Goal: Task Accomplishment & Management: Use online tool/utility

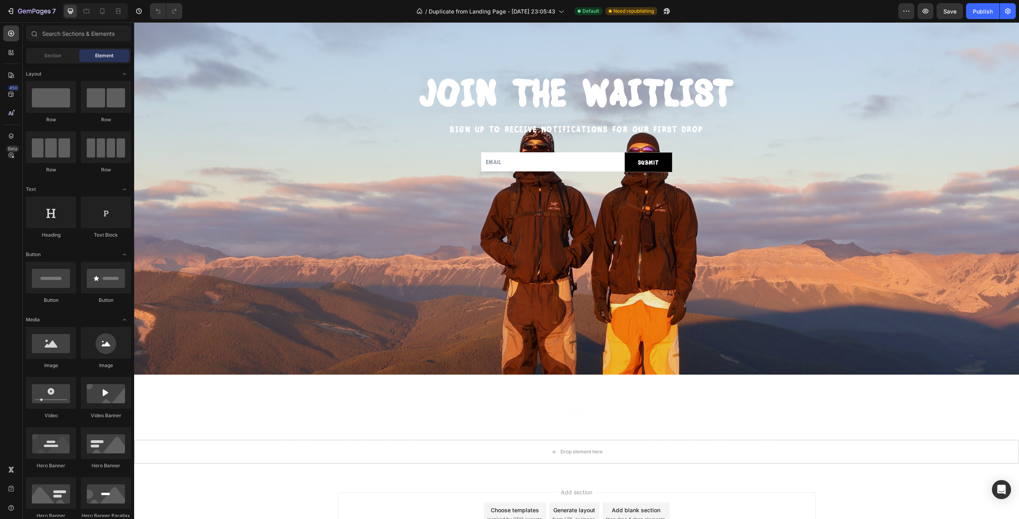
scroll to position [279, 0]
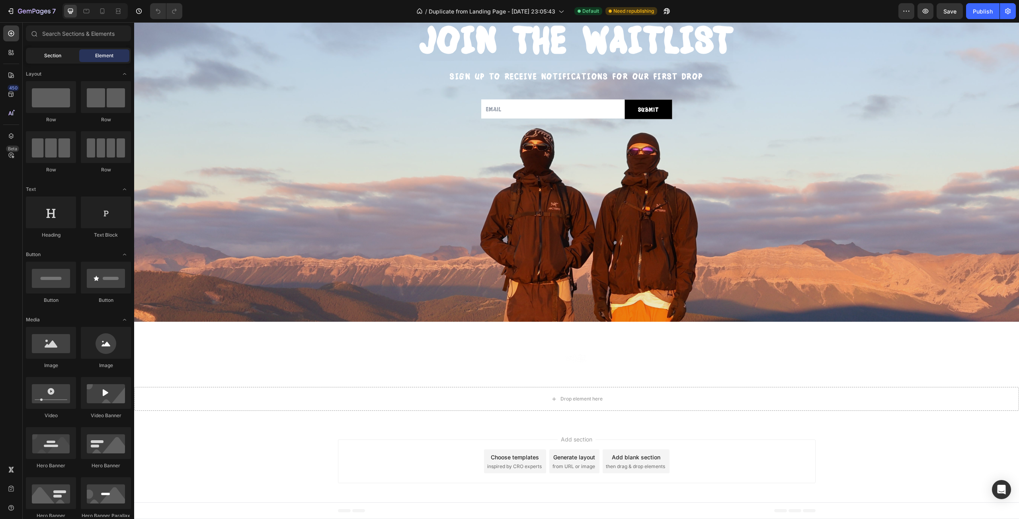
click at [47, 59] on span "Section" at bounding box center [52, 55] width 17 height 7
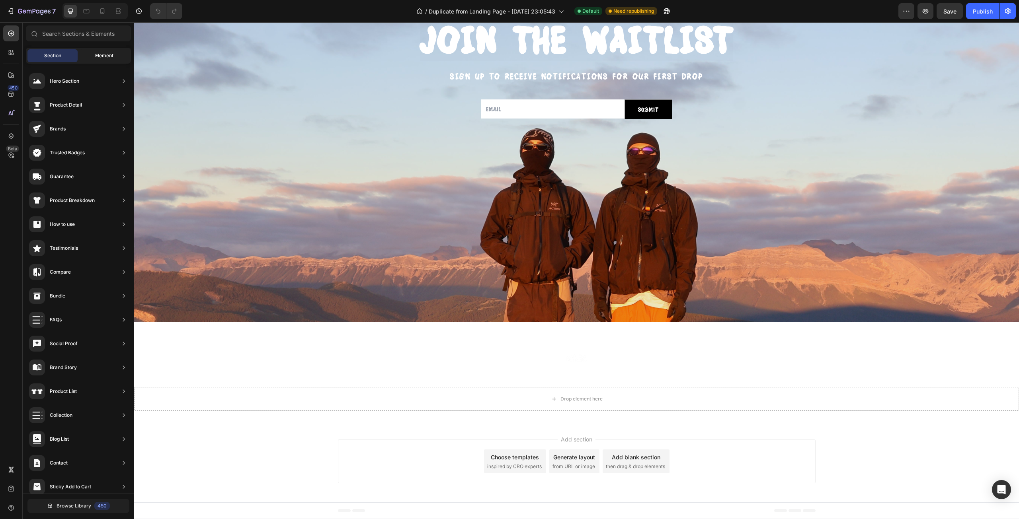
click at [97, 56] on span "Element" at bounding box center [104, 55] width 18 height 7
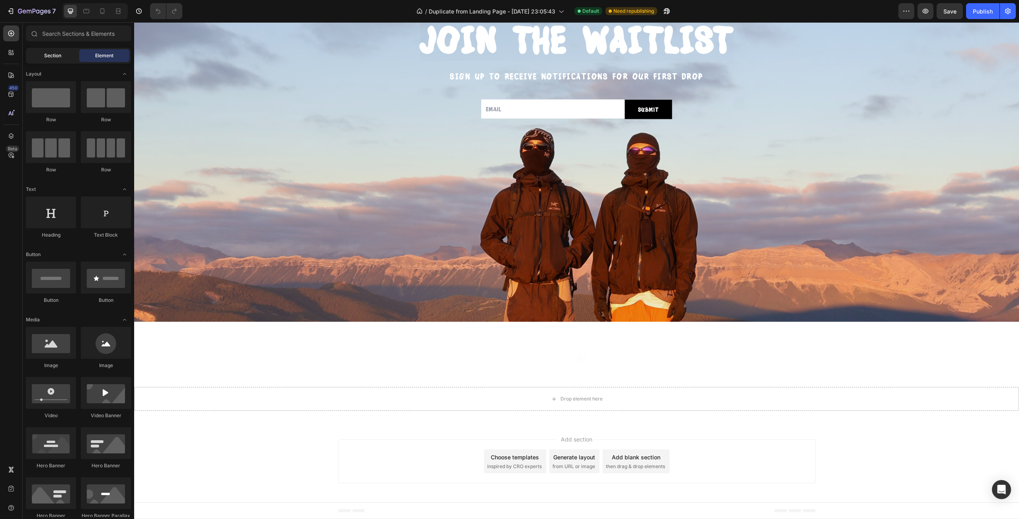
click at [61, 57] on span "Section" at bounding box center [52, 55] width 17 height 7
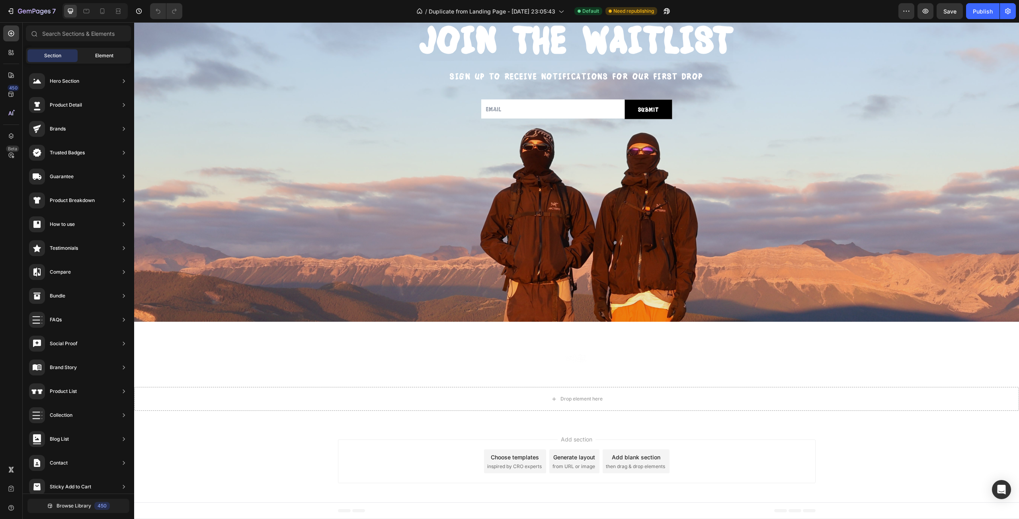
click at [105, 53] on span "Element" at bounding box center [104, 55] width 18 height 7
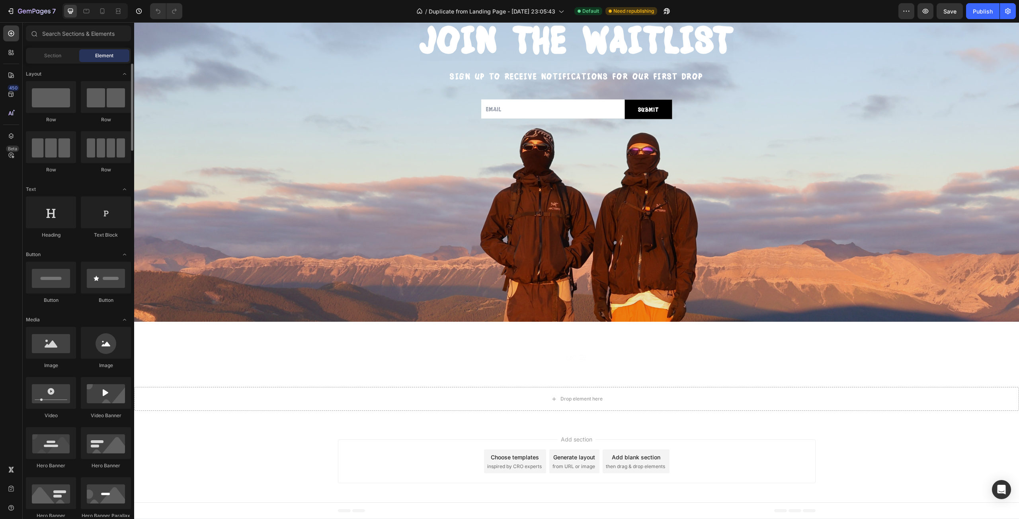
scroll to position [133, 0]
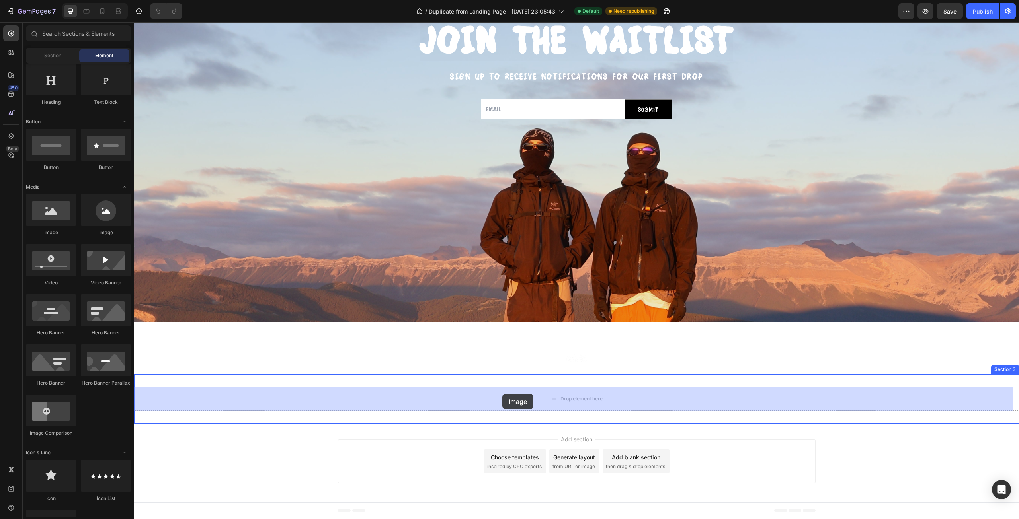
drag, startPoint x: 180, startPoint y: 234, endPoint x: 500, endPoint y: 393, distance: 357.3
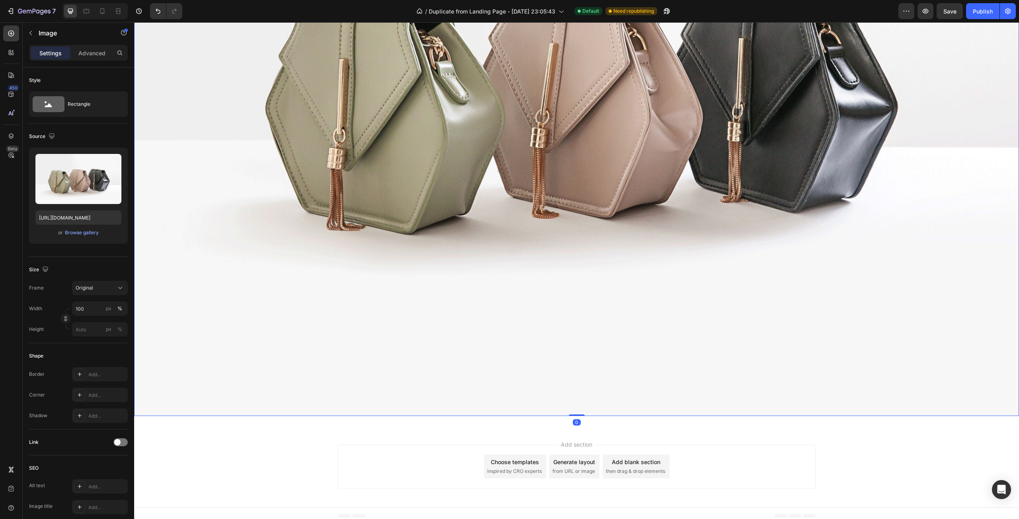
scroll to position [915, 0]
click at [83, 97] on div "Rectangle" at bounding box center [92, 104] width 49 height 18
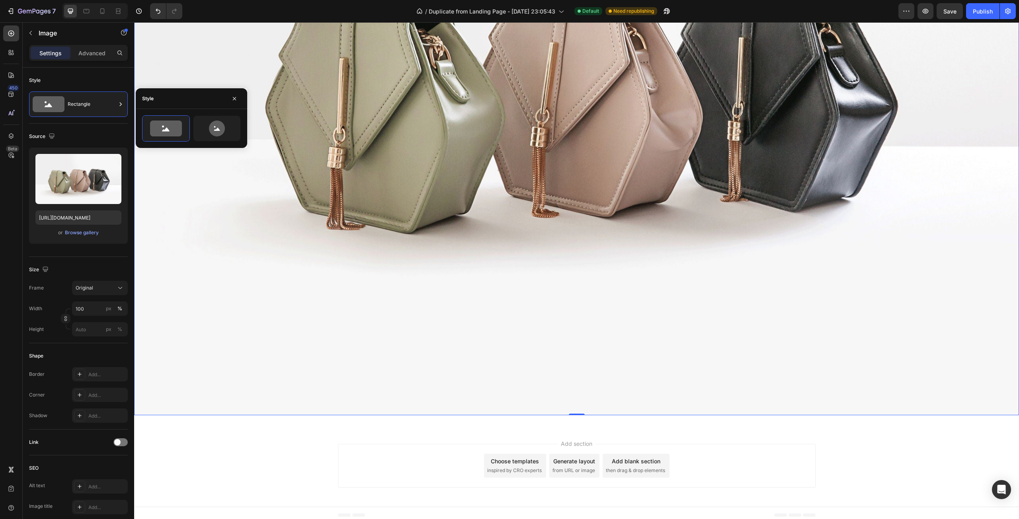
click at [191, 121] on div at bounding box center [191, 128] width 99 height 26
click at [206, 121] on icon at bounding box center [216, 129] width 37 height 16
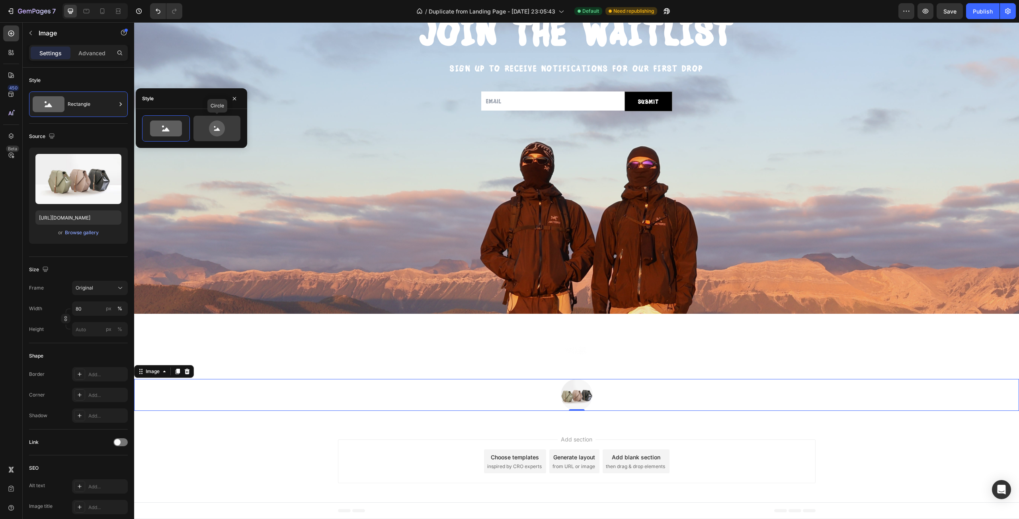
scroll to position [287, 0]
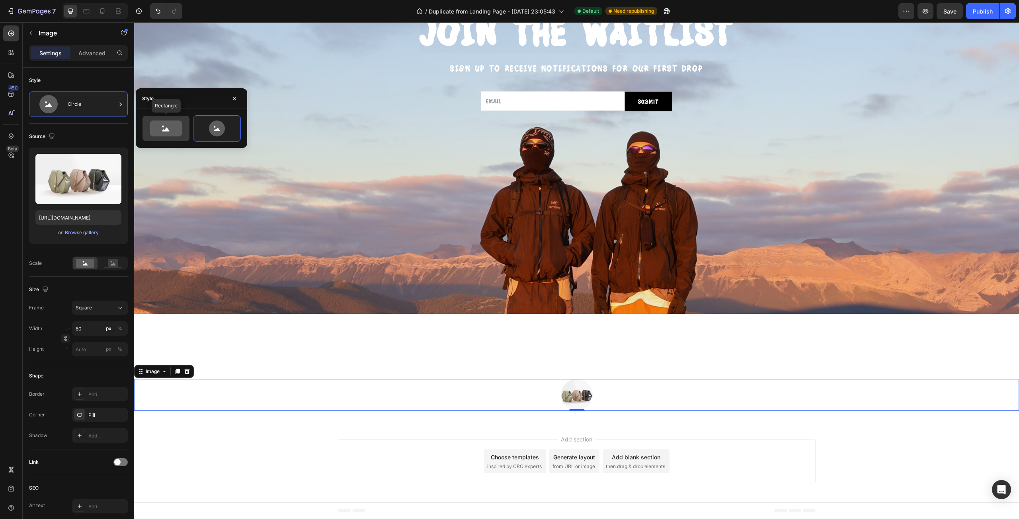
click at [162, 132] on icon at bounding box center [166, 129] width 32 height 16
type input "100"
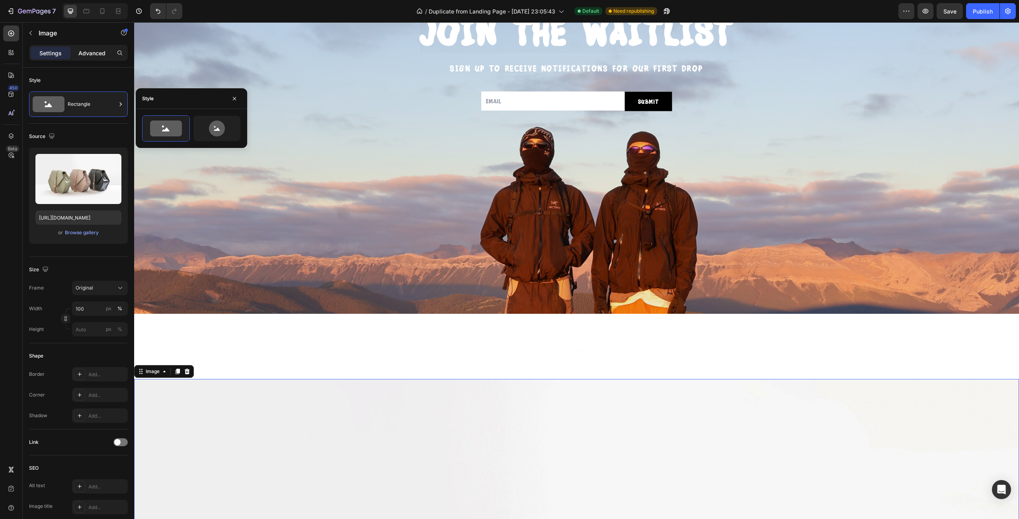
click at [81, 48] on div "Advanced" at bounding box center [92, 53] width 40 height 13
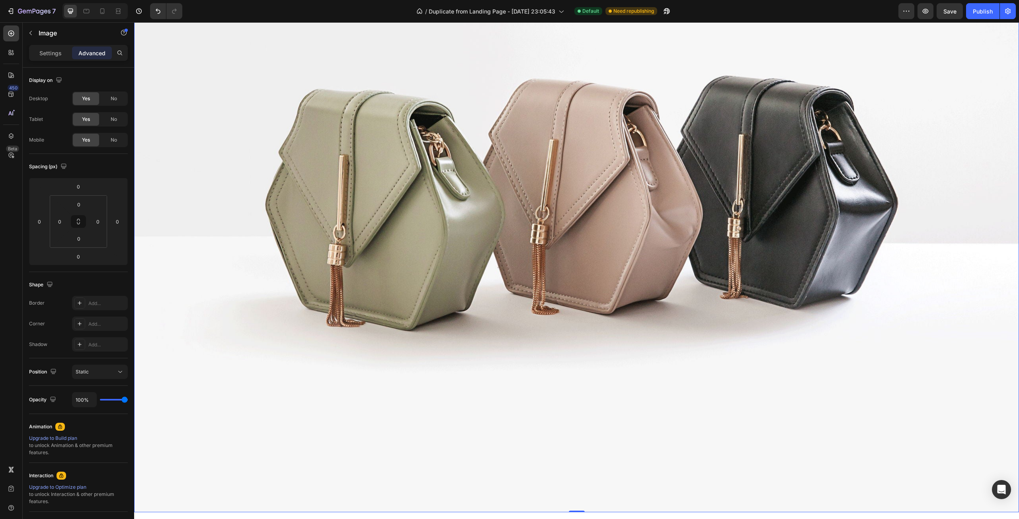
click at [442, 247] on img at bounding box center [576, 180] width 884 height 663
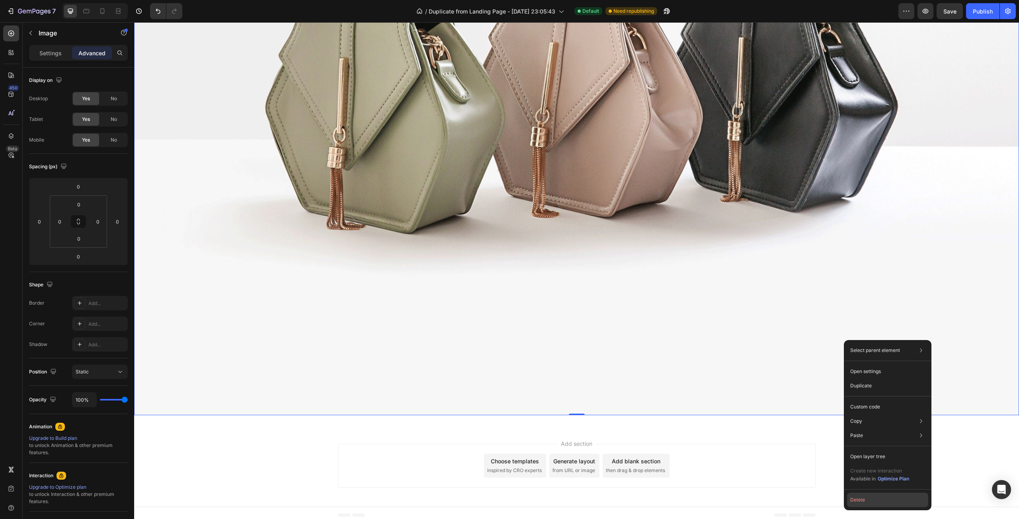
drag, startPoint x: 888, startPoint y: 499, endPoint x: 713, endPoint y: 456, distance: 180.2
click at [888, 499] on button "Delete" at bounding box center [887, 500] width 81 height 14
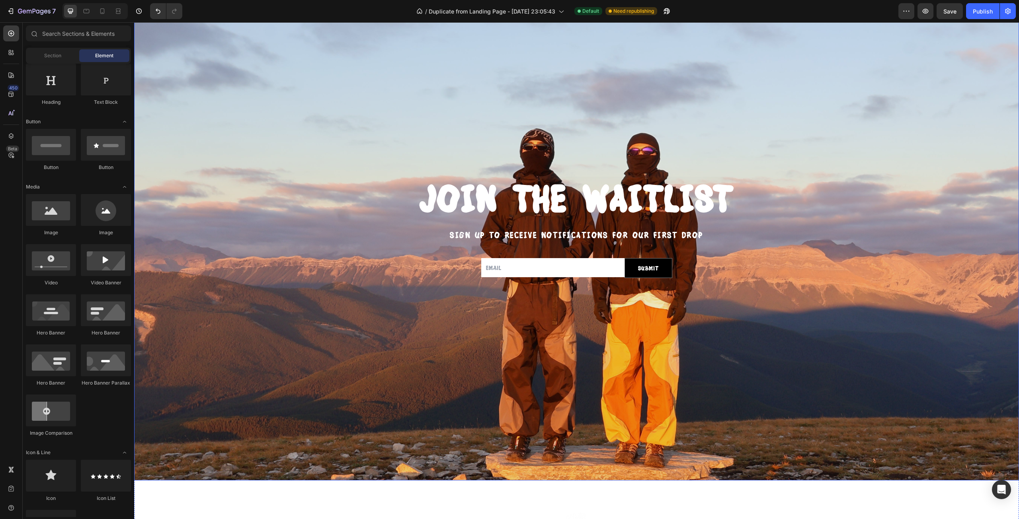
scroll to position [0, 0]
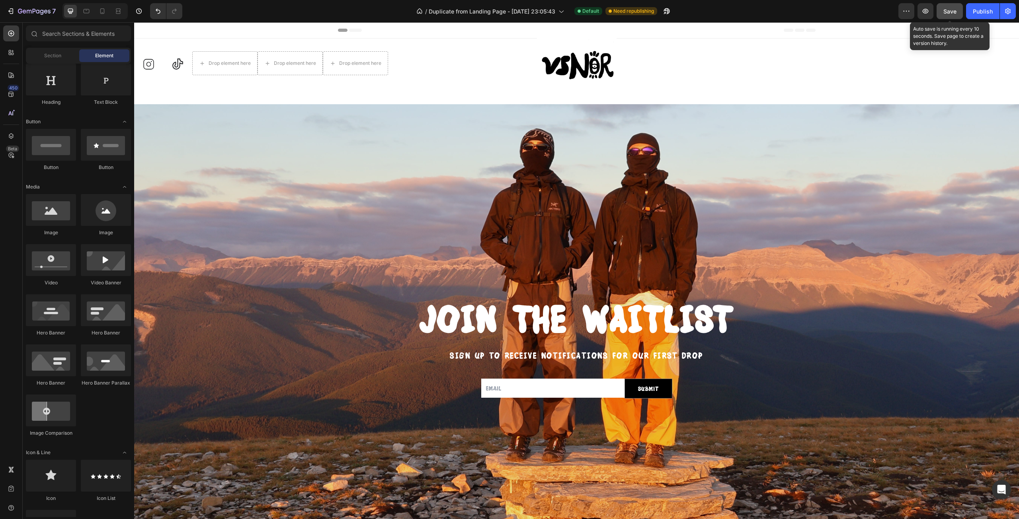
click at [948, 19] on button "Save" at bounding box center [949, 11] width 26 height 16
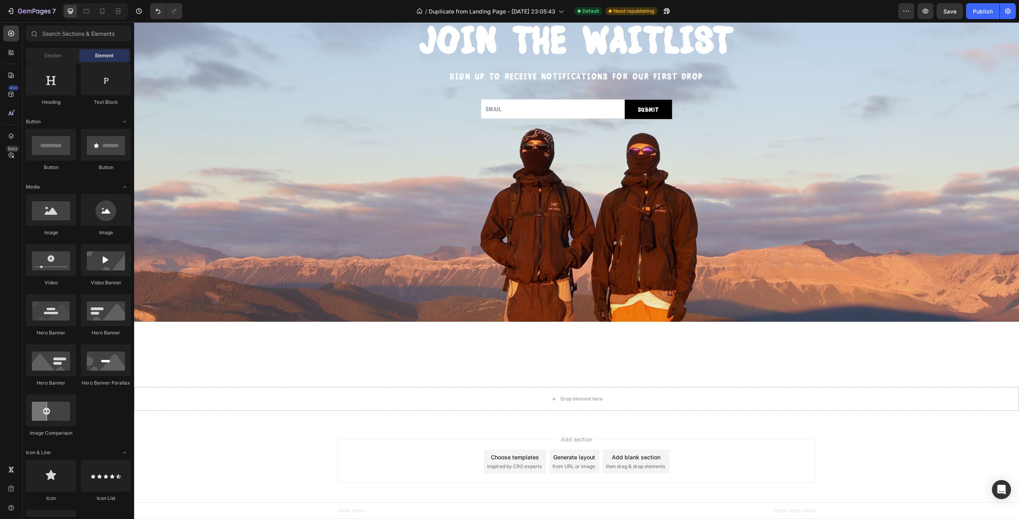
drag, startPoint x: 793, startPoint y: 464, endPoint x: 759, endPoint y: 454, distance: 35.6
click at [759, 454] on div "Add section Choose templates inspired by CRO experts Generate layout from URL o…" at bounding box center [576, 462] width 477 height 44
click at [701, 401] on div "Drop element here" at bounding box center [576, 399] width 884 height 24
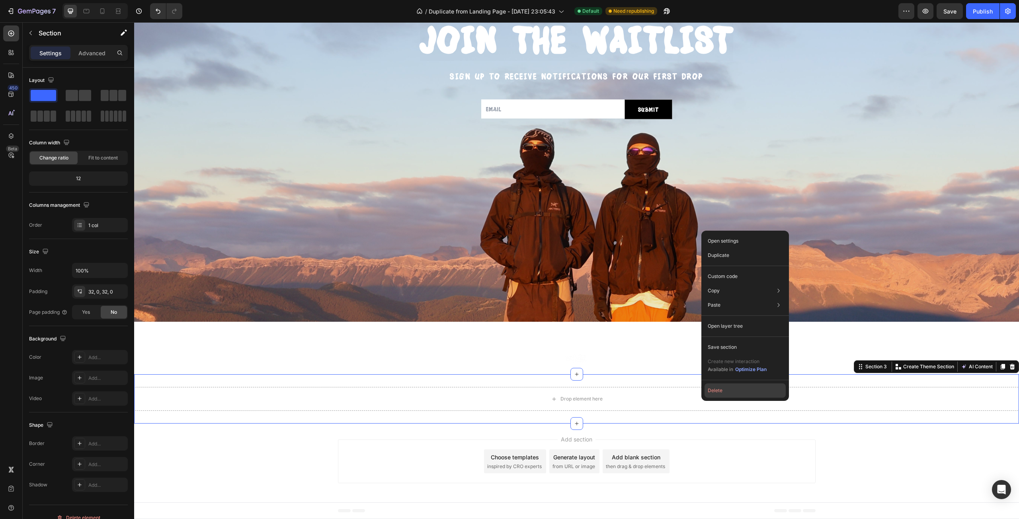
click at [724, 394] on button "Delete" at bounding box center [744, 391] width 81 height 14
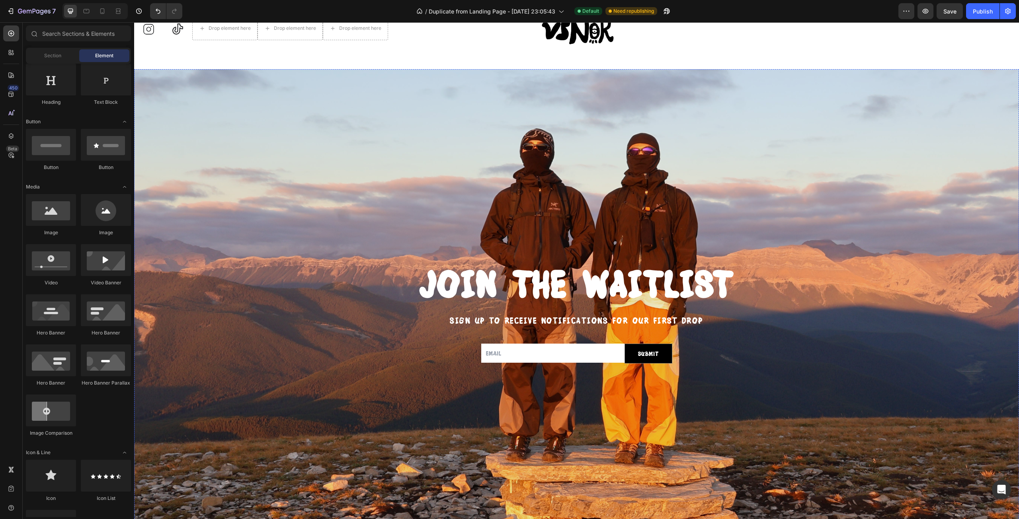
scroll to position [0, 0]
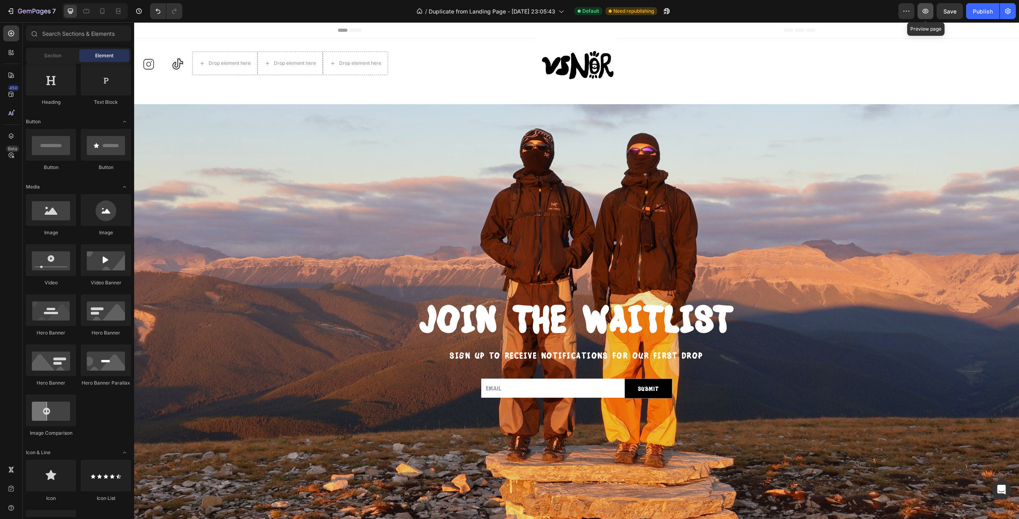
click at [922, 14] on icon "button" at bounding box center [925, 11] width 8 height 8
click at [793, 157] on div "Overlay" at bounding box center [576, 352] width 884 height 497
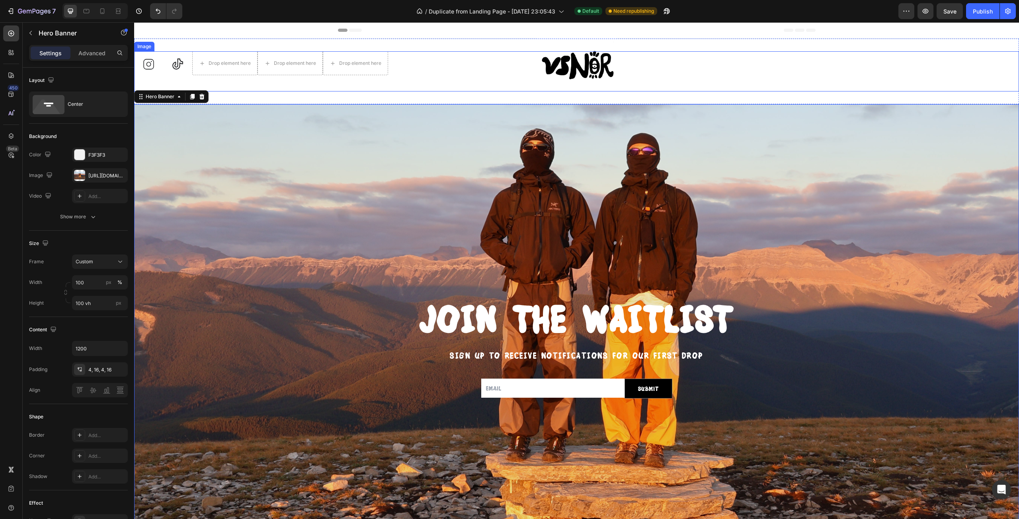
click at [530, 82] on link at bounding box center [576, 64] width 884 height 53
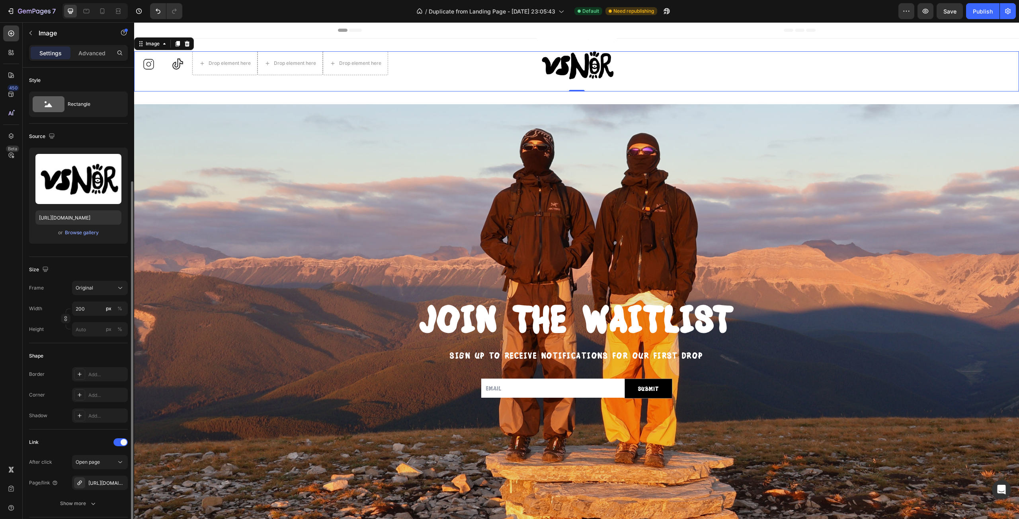
scroll to position [189, 0]
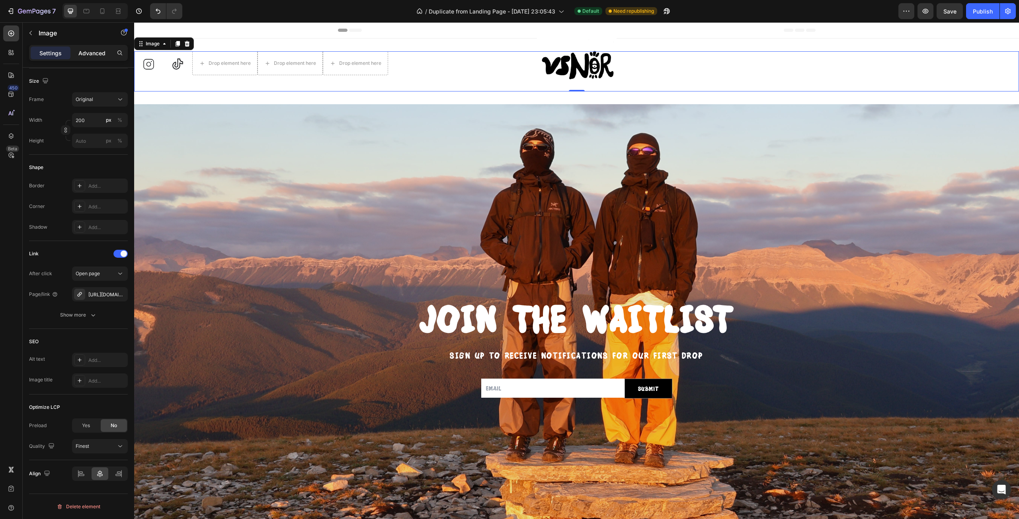
click at [91, 55] on p "Advanced" at bounding box center [91, 53] width 27 height 8
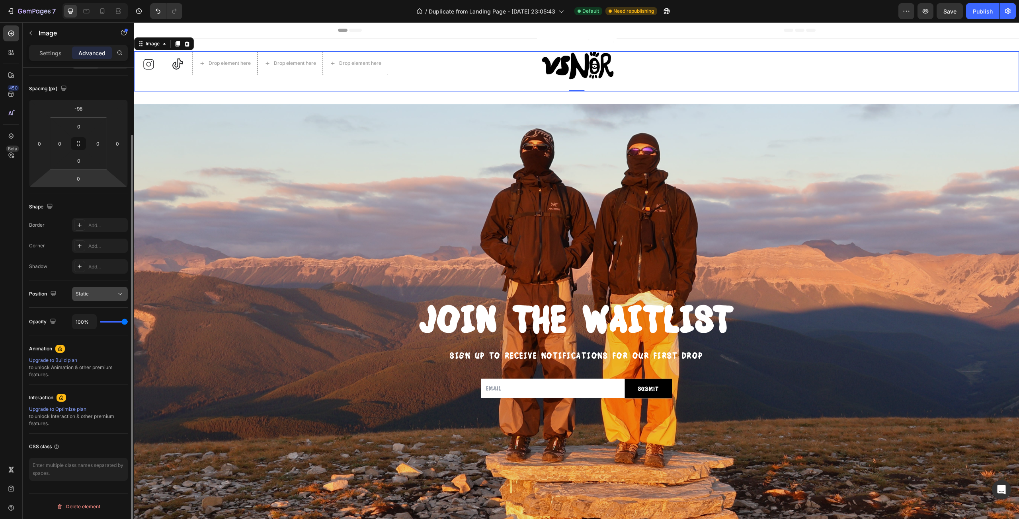
click at [87, 299] on button "Static" at bounding box center [100, 294] width 56 height 14
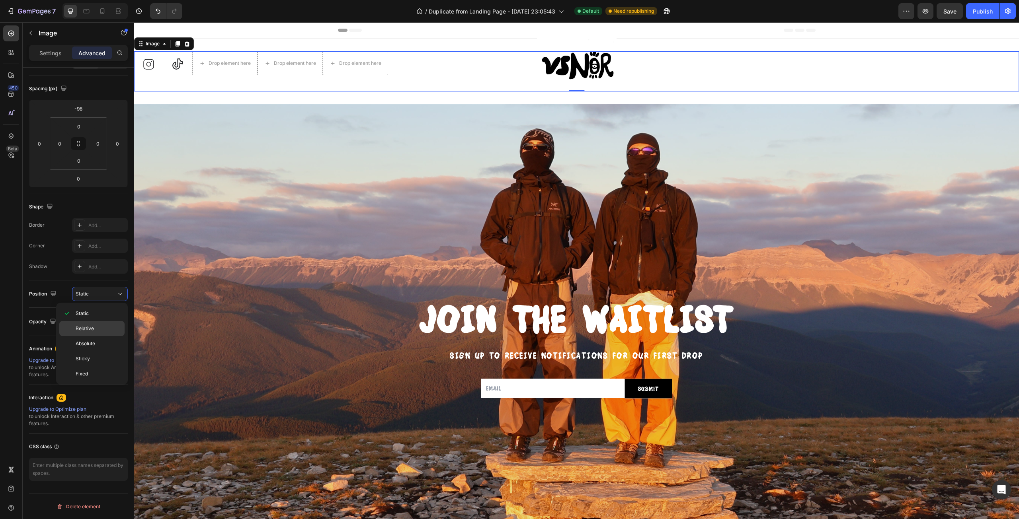
click at [103, 331] on p "Relative" at bounding box center [98, 328] width 45 height 7
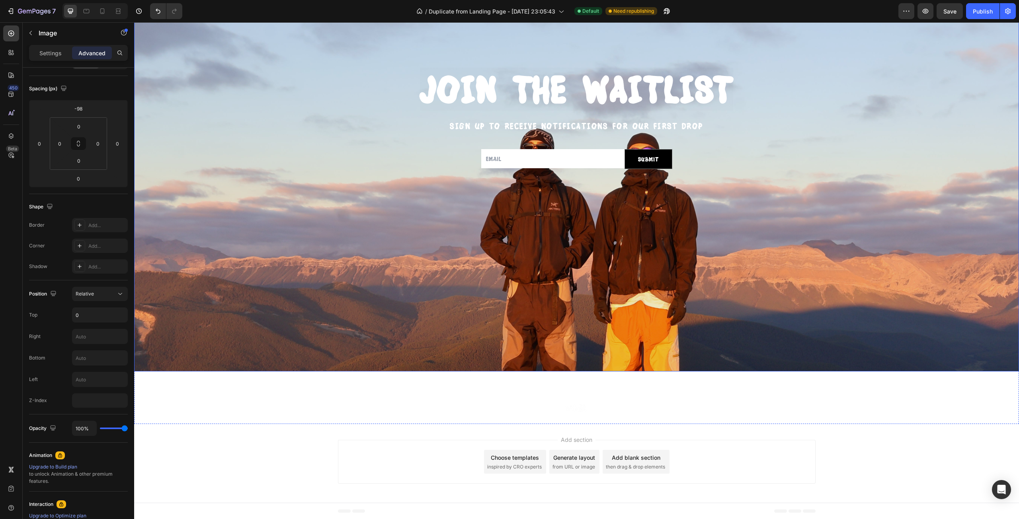
scroll to position [230, 0]
click at [100, 293] on div "Relative" at bounding box center [96, 293] width 41 height 7
click at [113, 359] on p "Sticky" at bounding box center [98, 358] width 45 height 7
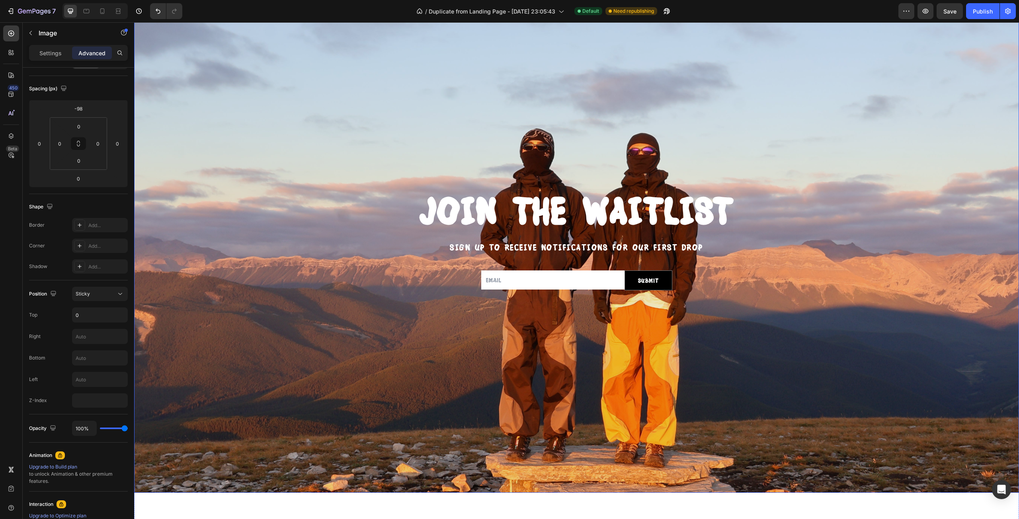
scroll to position [0, 0]
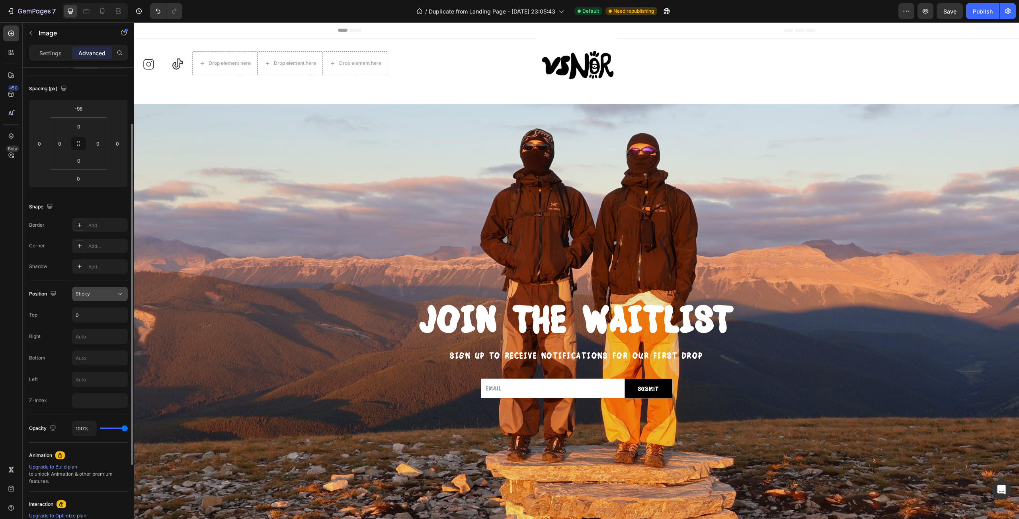
click at [86, 301] on button "Sticky" at bounding box center [100, 294] width 56 height 14
click at [100, 331] on p "Relative" at bounding box center [98, 328] width 45 height 7
click at [92, 290] on div "Relative" at bounding box center [100, 294] width 49 height 8
click at [101, 315] on p "Static" at bounding box center [98, 313] width 45 height 7
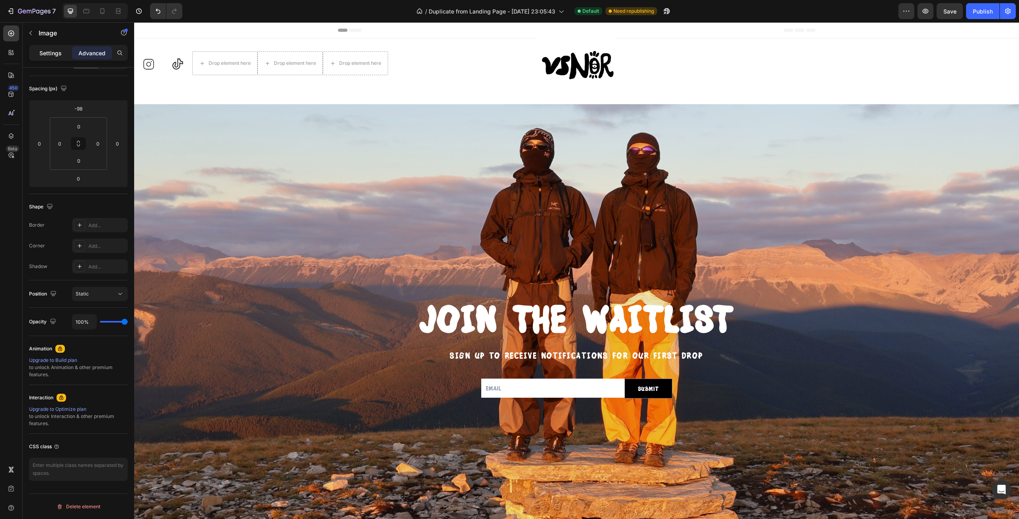
click at [31, 49] on div "Settings" at bounding box center [51, 53] width 40 height 13
